Goal: Submit feedback/report problem

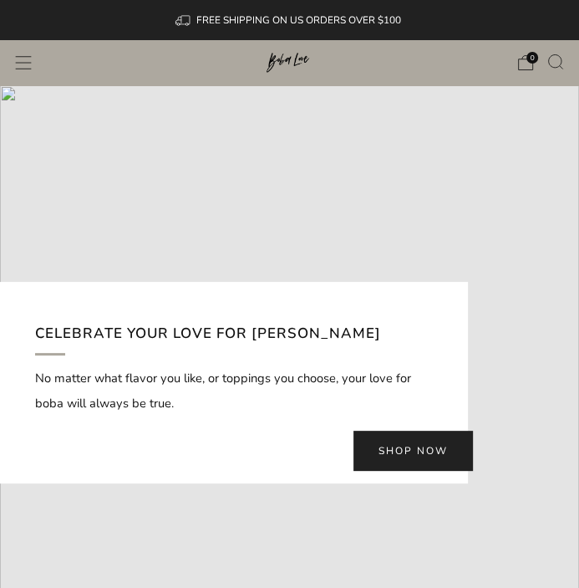
click at [35, 59] on header "0 New Arrivals Shop Apparel All Apparel Shirts Hoodies & Sweaters Bottoms" at bounding box center [289, 62] width 579 height 45
click at [26, 63] on icon "Menu" at bounding box center [23, 62] width 17 height 17
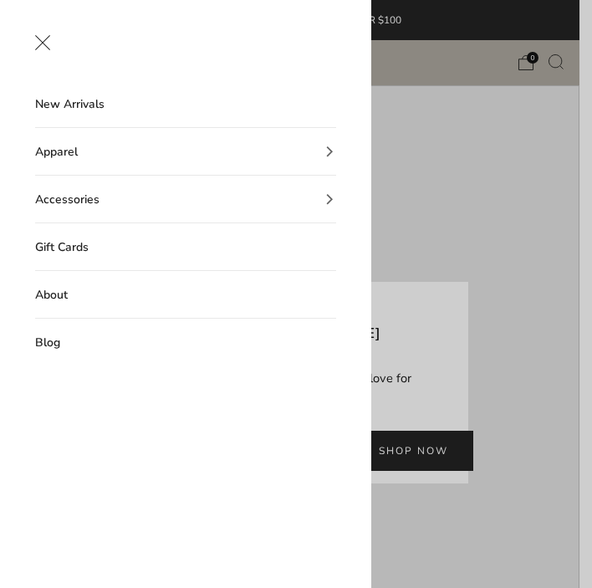
click at [64, 287] on link "About" at bounding box center [185, 294] width 301 height 47
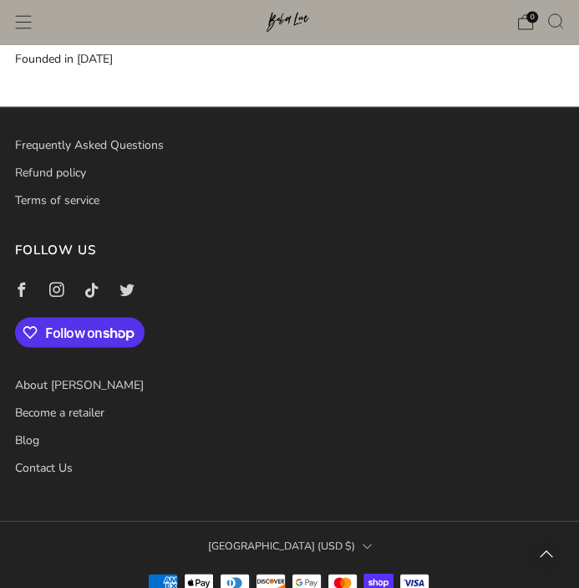
scroll to position [1448, 0]
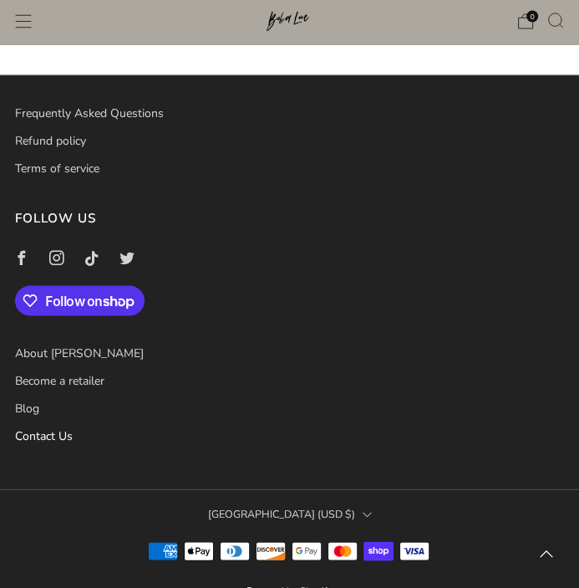
click at [47, 428] on link "Contact Us" at bounding box center [44, 436] width 58 height 16
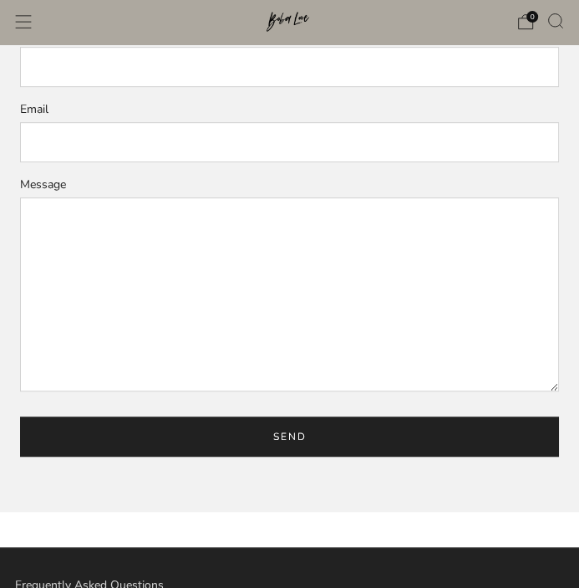
scroll to position [222, 0]
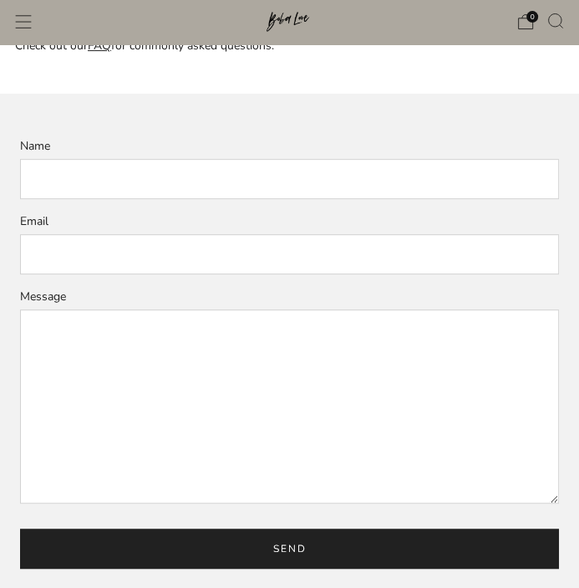
click at [80, 174] on input "Name" at bounding box center [289, 179] width 539 height 40
drag, startPoint x: 69, startPoint y: 247, endPoint x: 74, endPoint y: 257, distance: 10.9
click at [70, 250] on input "Email" at bounding box center [289, 254] width 539 height 40
type input "johndunbar@housingsecrets.net"
click at [87, 400] on textarea "Message" at bounding box center [289, 406] width 539 height 194
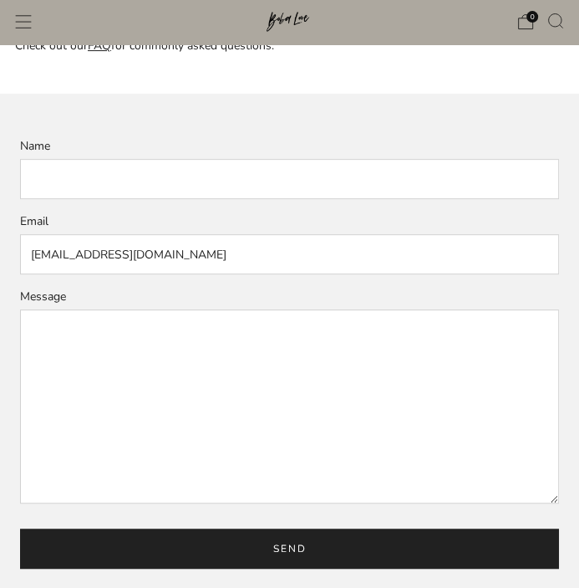
paste textarea "Hi there, I frequently receive inquiries from friends regarding how to effectiv…"
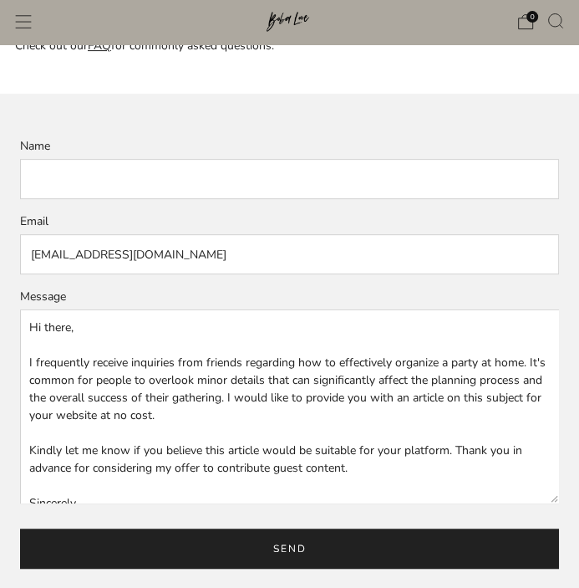
scroll to position [131, 0]
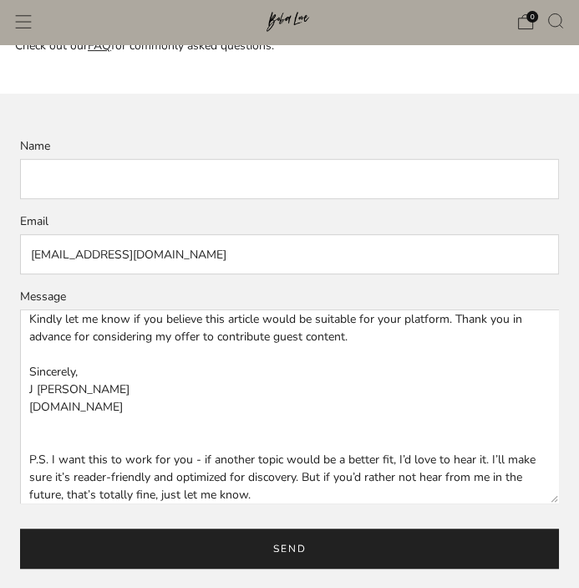
type textarea "Hi there, I frequently receive inquiries from friends regarding how to effectiv…"
paste input "John Dunbar"
click at [89, 186] on input "John Dunbar" at bounding box center [289, 179] width 539 height 40
type input "John Dunbar"
click at [293, 545] on input "Send" at bounding box center [289, 548] width 539 height 40
